Goal: Task Accomplishment & Management: Complete application form

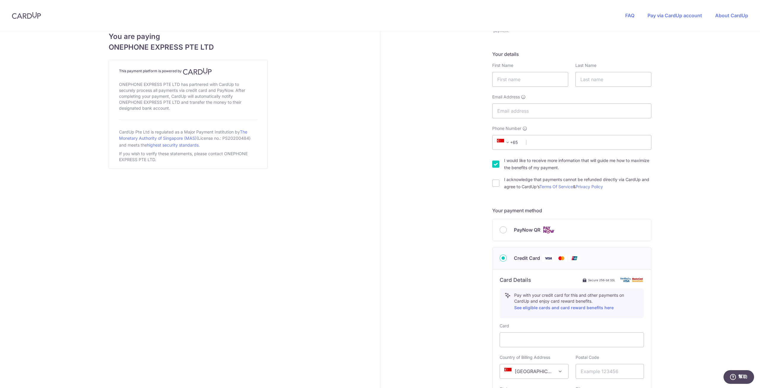
scroll to position [89, 0]
click at [680, 11] on div "FAQ Pay via CardUp account About CardUp" at bounding box center [687, 15] width 147 height 31
click at [672, 18] on div "FAQ Pay via CardUp account About CardUp" at bounding box center [686, 15] width 123 height 6
click at [672, 13] on link "Pay via CardUp account" at bounding box center [675, 15] width 55 height 6
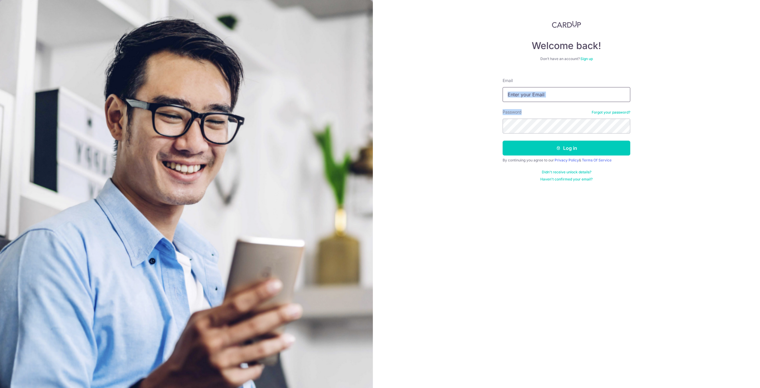
drag, startPoint x: 544, startPoint y: 97, endPoint x: 551, endPoint y: 90, distance: 9.9
click at [544, 97] on form "Email Password Forgot your password? Log in By continuing you agree to our Priv…" at bounding box center [567, 127] width 128 height 108
click at [548, 96] on input "Email" at bounding box center [567, 94] width 128 height 15
click at [557, 92] on input "Email" at bounding box center [567, 94] width 128 height 15
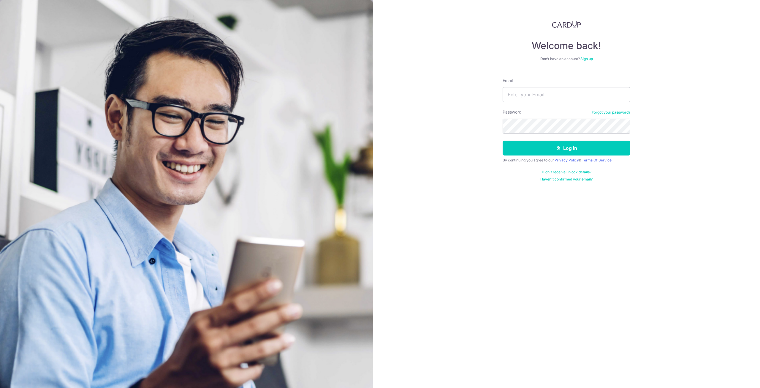
click at [716, 58] on div "Welcome back! Don’t have an account? Sign up Email Password Forgot your passwor…" at bounding box center [566, 194] width 387 height 388
click at [558, 91] on input "Email" at bounding box center [567, 94] width 128 height 15
